Goal: Task Accomplishment & Management: Use online tool/utility

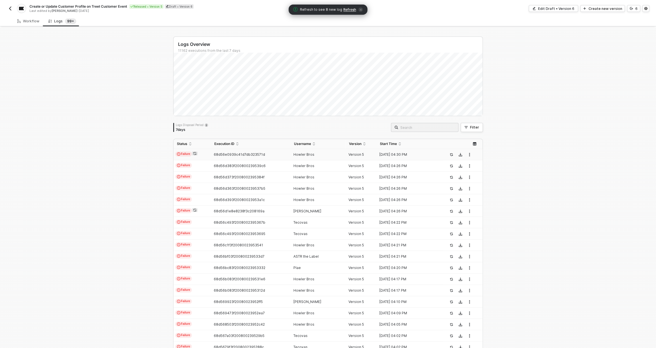
click at [350, 10] on span "Refresh" at bounding box center [349, 9] width 13 height 5
click at [352, 9] on span "Refresh" at bounding box center [349, 9] width 13 height 5
click at [291, 152] on td "Howler Bros" at bounding box center [317, 154] width 55 height 11
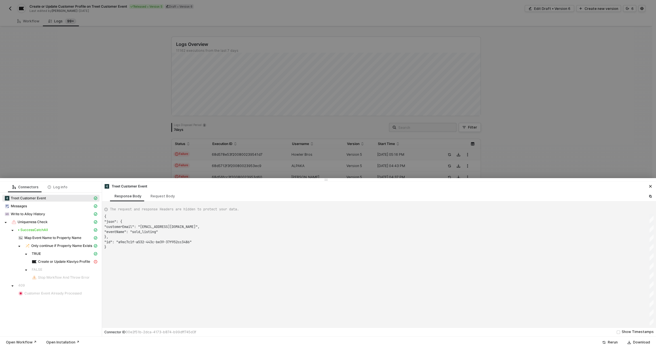
scroll to position [31, 0]
type textarea "{ "json": { "customerEmail": "[PERSON_NAME][EMAIL_ADDRESS][DOMAIN_NAME]", "even…"
click at [61, 185] on div "Log info" at bounding box center [58, 187] width 20 height 5
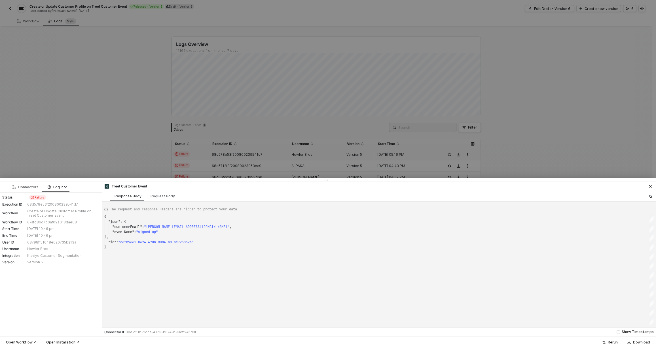
click at [122, 81] on div at bounding box center [328, 174] width 656 height 348
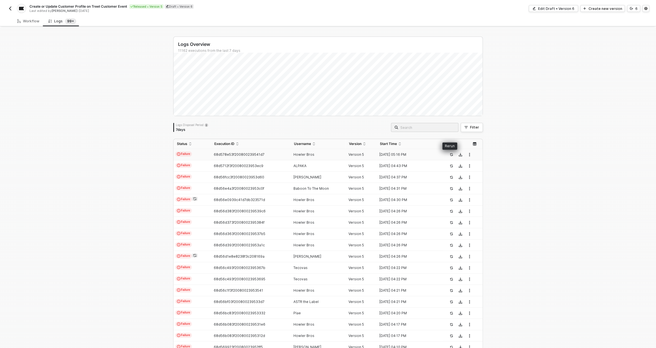
click at [450, 153] on icon "icon-success-page" at bounding box center [451, 154] width 3 height 3
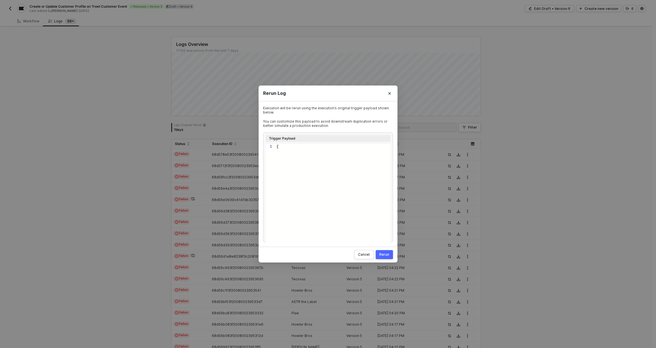
scroll to position [15, 0]
click at [343, 153] on div "1 2 3 4 { "customerEmail" : "[PERSON_NAME][EMAIL_ADDRESS][DOMAIN_NAME]" , "even…" at bounding box center [327, 193] width 125 height 98
type textarea "{ "customerEmail": "marcus.yankee+1@[DOMAIN_NAME]", "eventName": "signed_up" }"
click at [384, 254] on div "Rerun" at bounding box center [384, 254] width 10 height 5
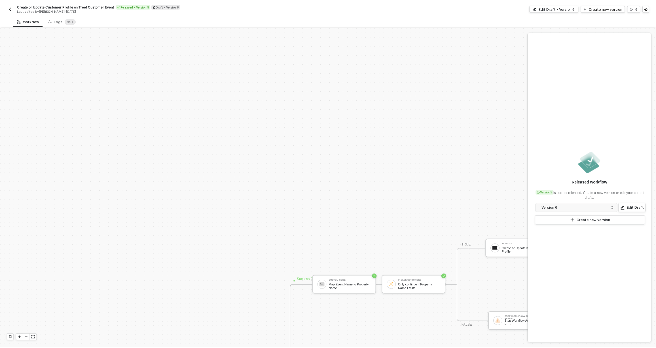
scroll to position [193, 0]
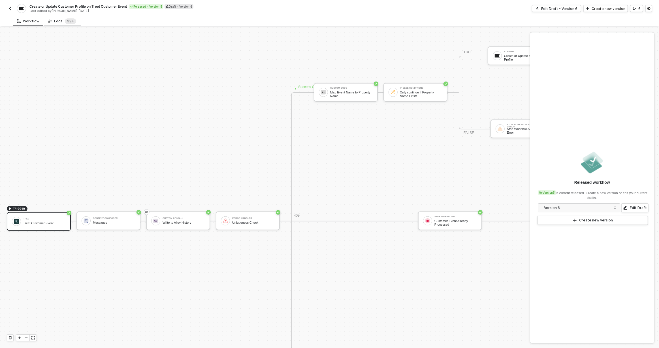
click at [54, 18] on div "Logs 99+" at bounding box center [62, 21] width 37 height 10
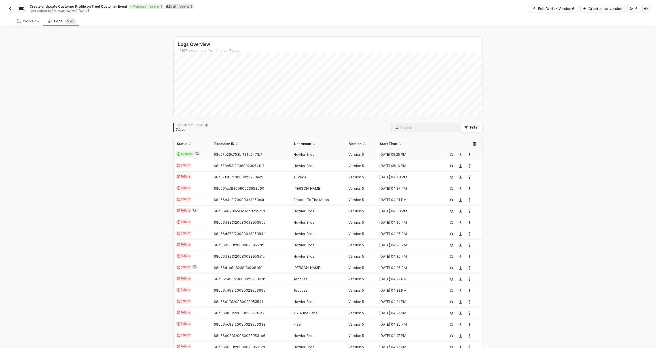
click at [263, 156] on div "68d57b26c753bf131b247fb7" at bounding box center [248, 154] width 75 height 5
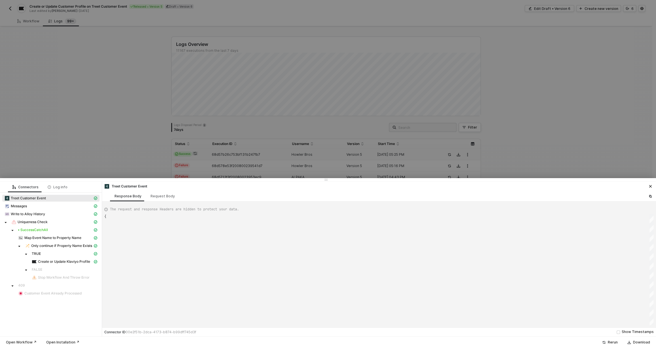
type textarea "{ "json": { "customerEmail": "marcus.yankee+1@yahoo.com", "eventName": "signed_…"
